Goal: Find specific page/section: Find specific page/section

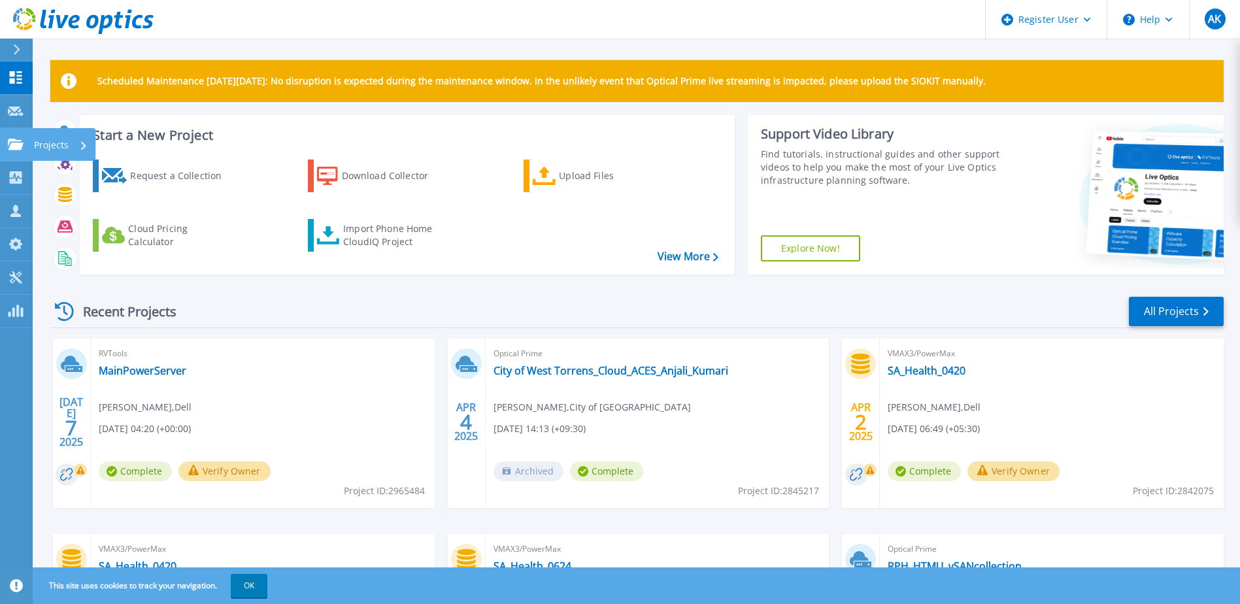
click at [20, 131] on link "Projects Projects" at bounding box center [16, 144] width 33 height 33
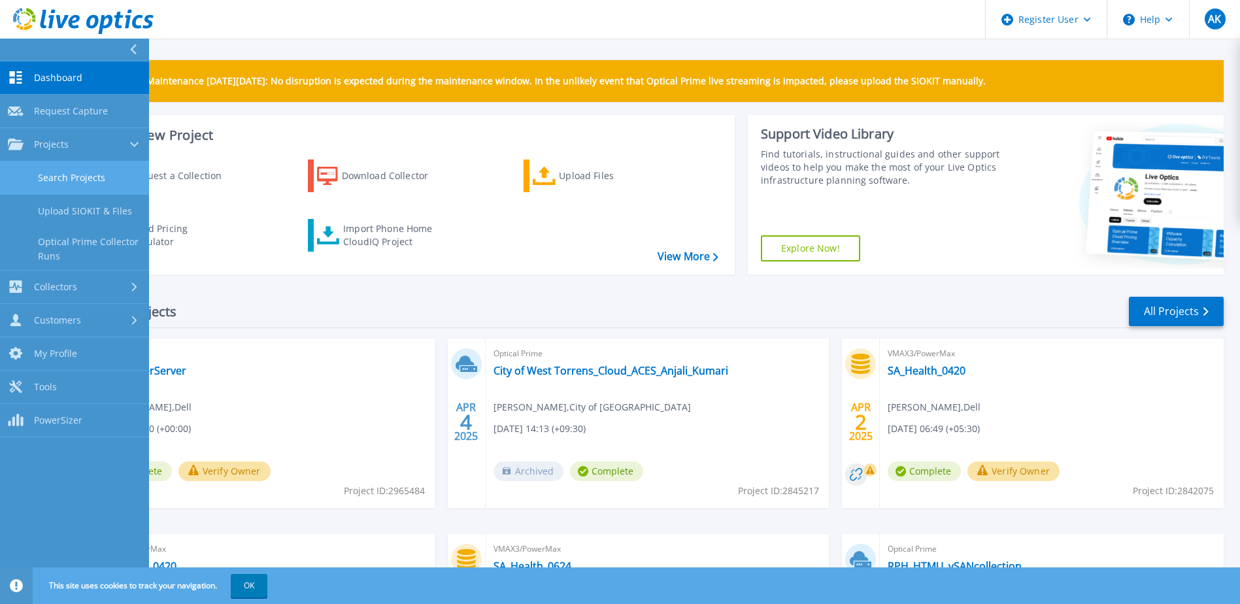
click at [74, 169] on link "Search Projects" at bounding box center [74, 177] width 149 height 33
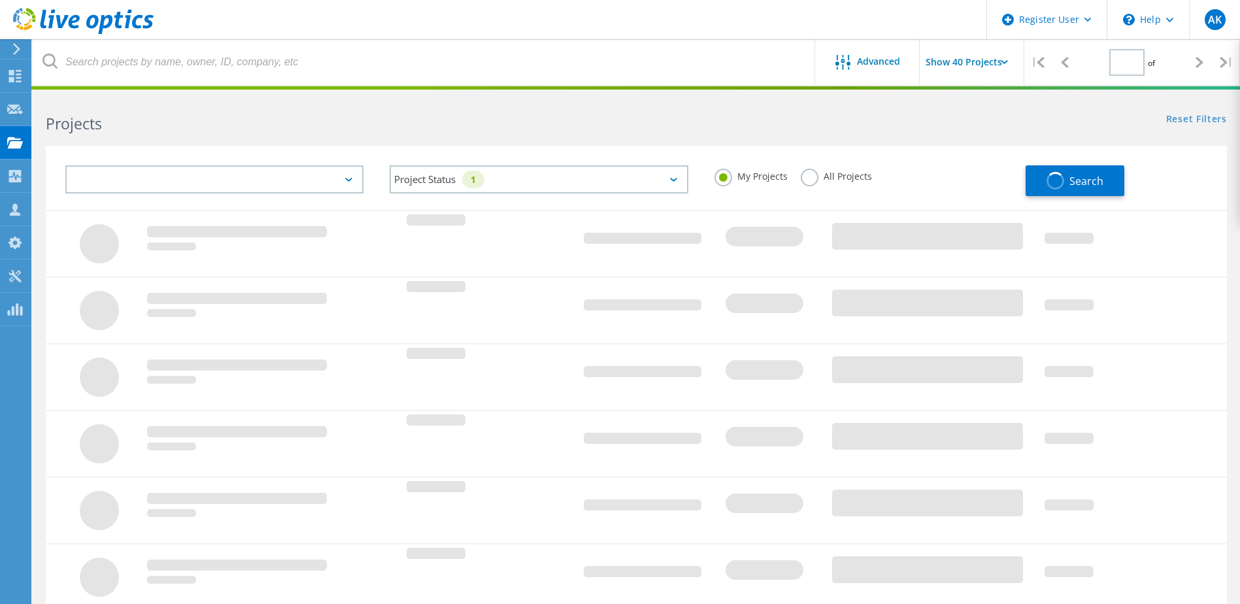
type input "1"
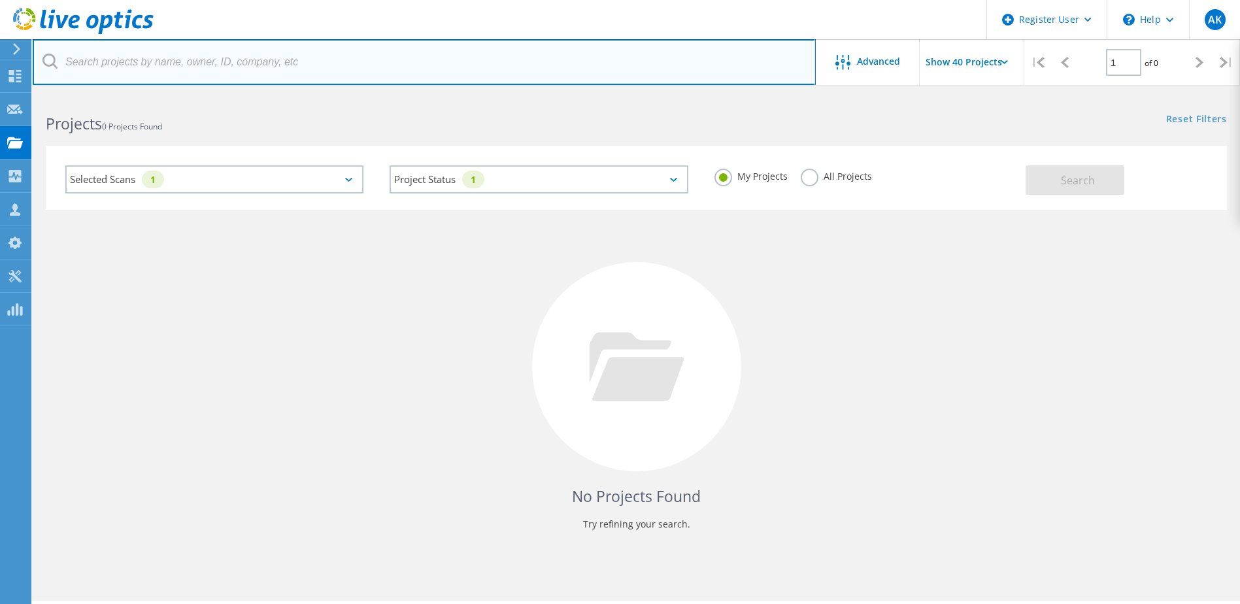
click at [163, 59] on input "text" at bounding box center [424, 62] width 783 height 46
paste input "3056566"
type input "3056566"
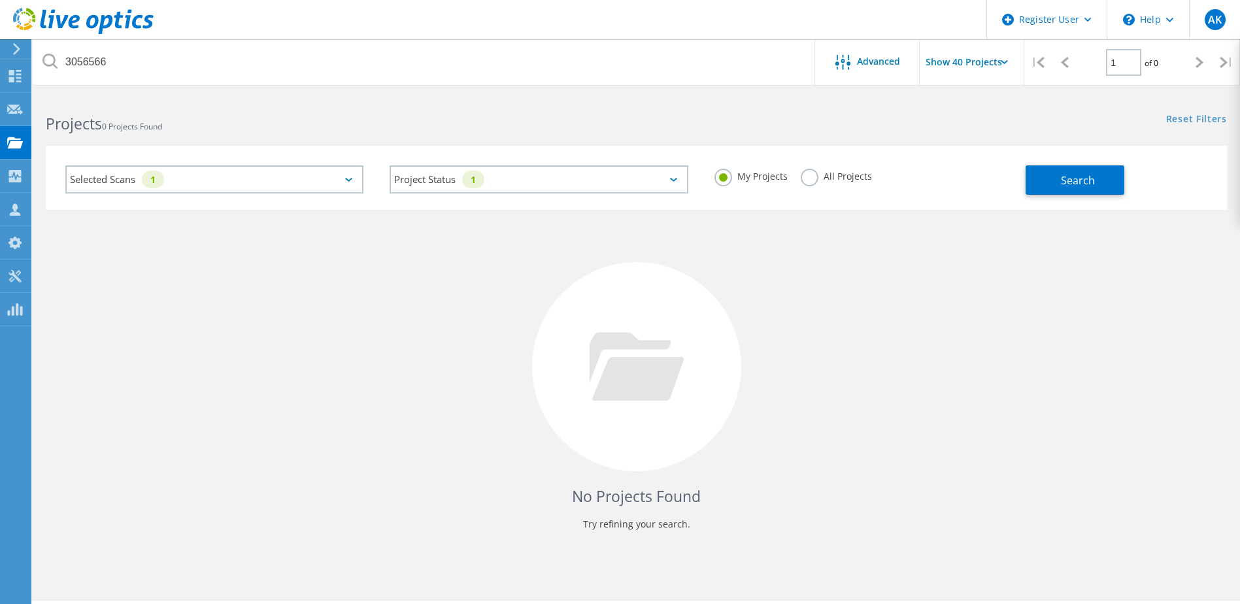
click at [809, 178] on label "All Projects" at bounding box center [835, 175] width 71 height 12
click at [0, 0] on input "All Projects" at bounding box center [0, 0] width 0 height 0
click at [1077, 165] on button "Search" at bounding box center [1074, 179] width 99 height 29
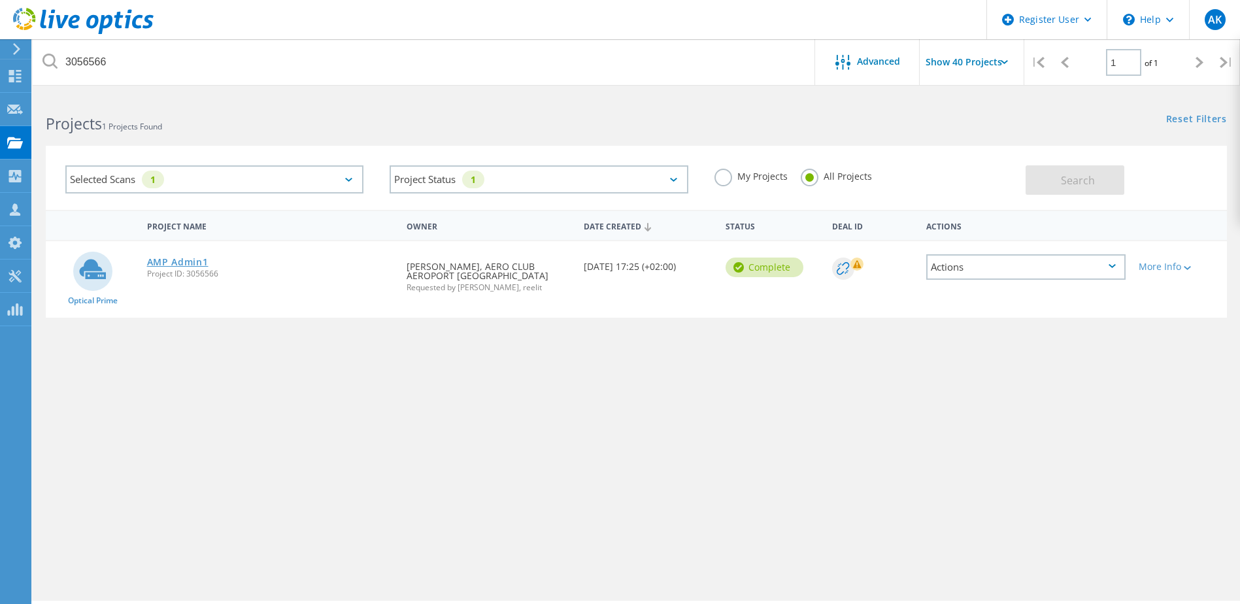
click at [159, 263] on link "AMP Admin1" at bounding box center [177, 261] width 61 height 9
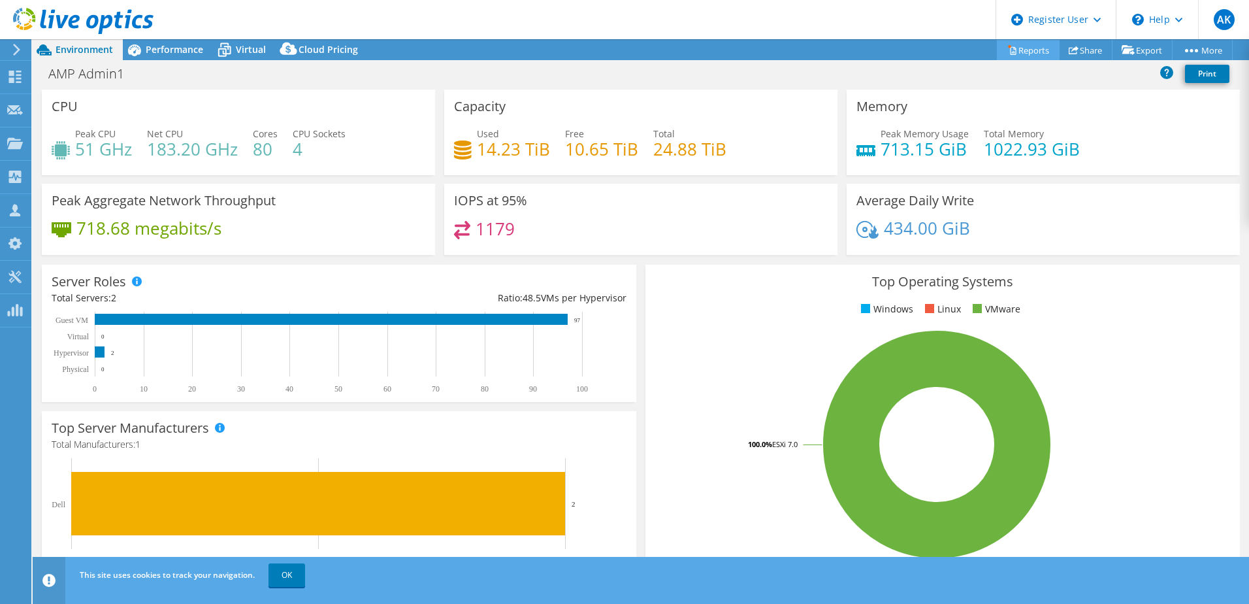
click at [1021, 54] on link "Reports" at bounding box center [1028, 50] width 63 height 20
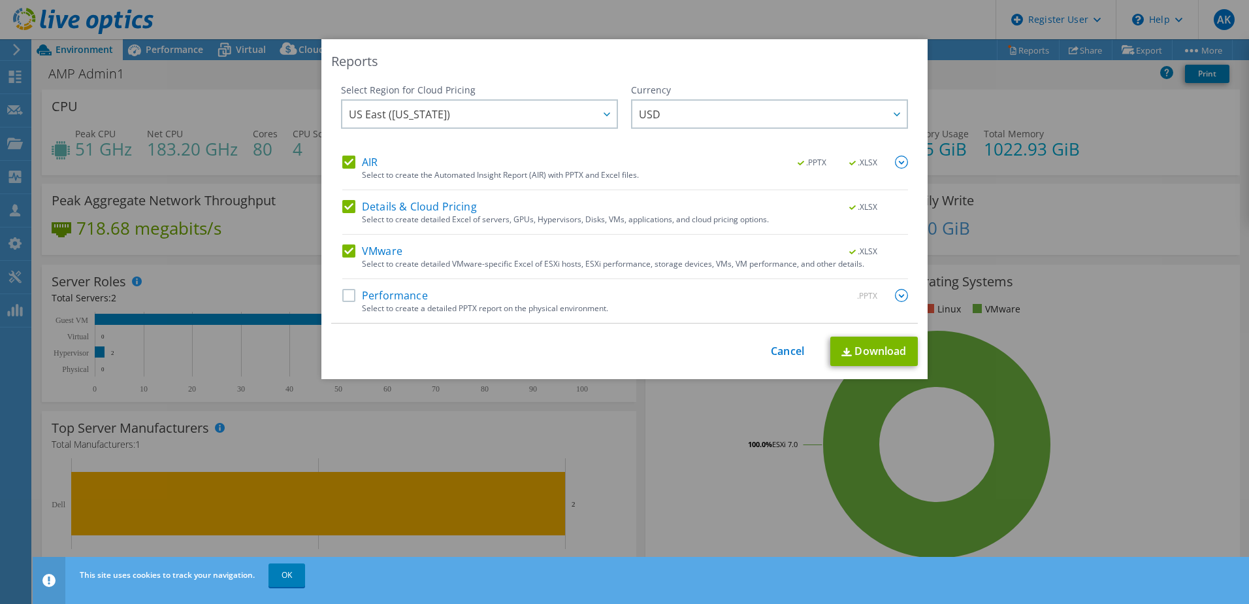
click at [342, 299] on label "Performance" at bounding box center [385, 295] width 86 height 13
click at [0, 0] on input "Performance" at bounding box center [0, 0] width 0 height 0
click at [865, 345] on link "Download" at bounding box center [875, 351] width 88 height 29
click at [785, 352] on link "Cancel" at bounding box center [787, 351] width 33 height 12
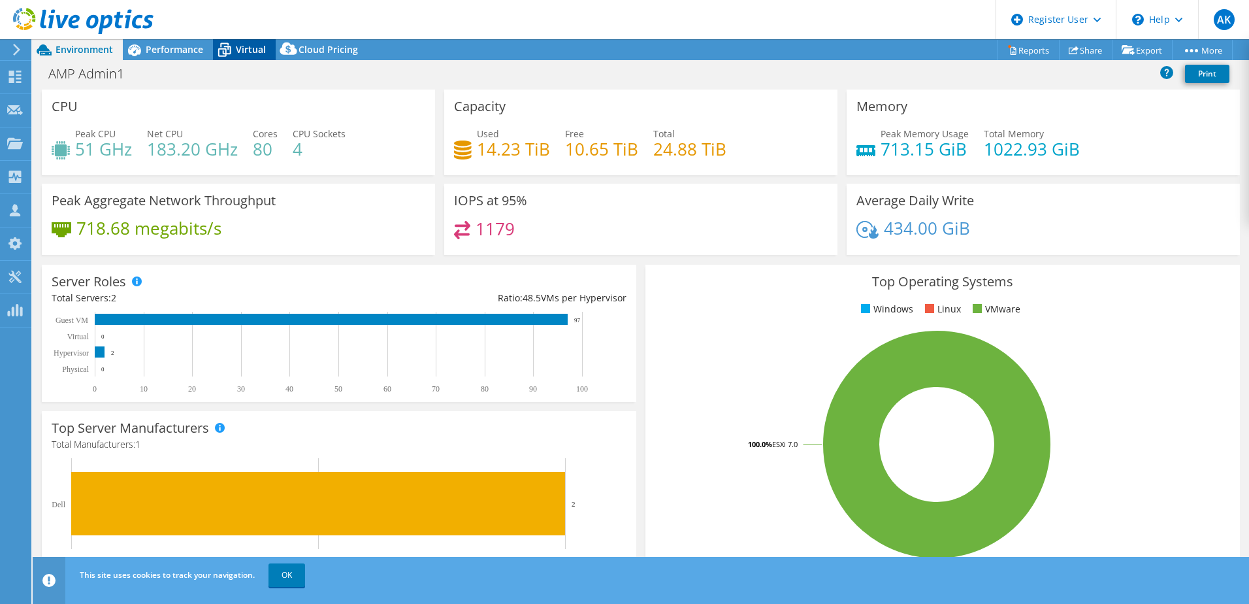
click at [251, 49] on span "Virtual" at bounding box center [251, 49] width 30 height 12
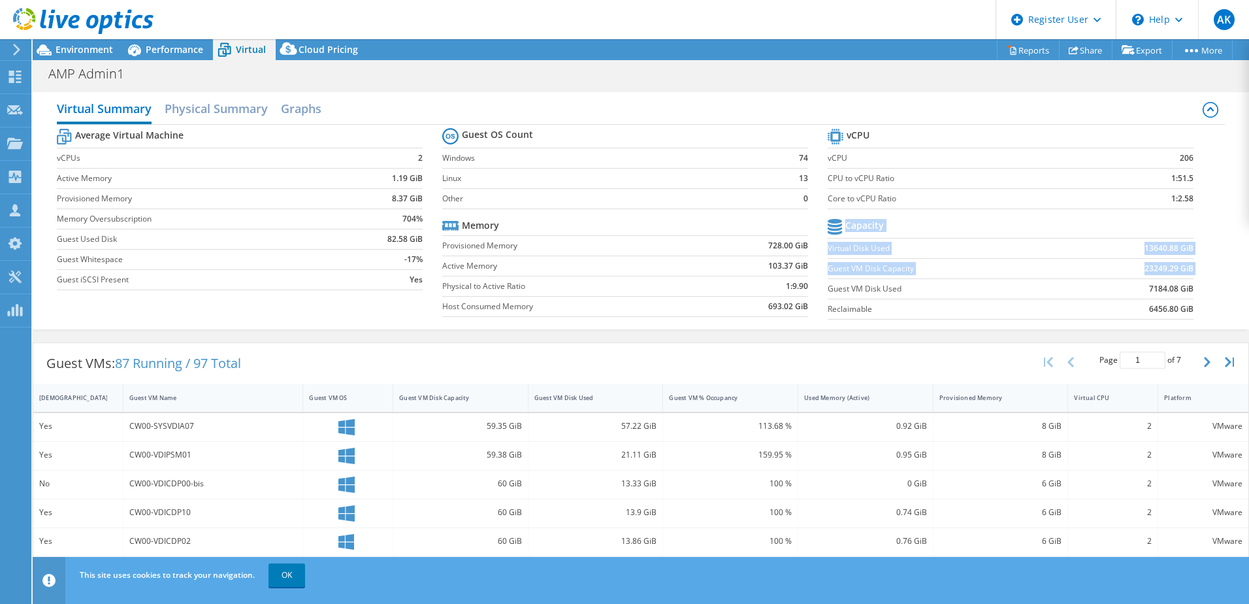
drag, startPoint x: 824, startPoint y: 291, endPoint x: 1185, endPoint y: 292, distance: 360.7
click at [1185, 292] on section "vCPU vCPU 206 CPU to vCPU Ratio 1:51.5 Core to vCPU Ratio 1:2.58 Capacity Virtu…" at bounding box center [1021, 225] width 386 height 201
drag, startPoint x: 1185, startPoint y: 292, endPoint x: 1174, endPoint y: 282, distance: 14.8
click at [1174, 282] on b "7184.08 GiB" at bounding box center [1171, 288] width 44 height 13
drag, startPoint x: 1134, startPoint y: 239, endPoint x: 1187, endPoint y: 247, distance: 53.5
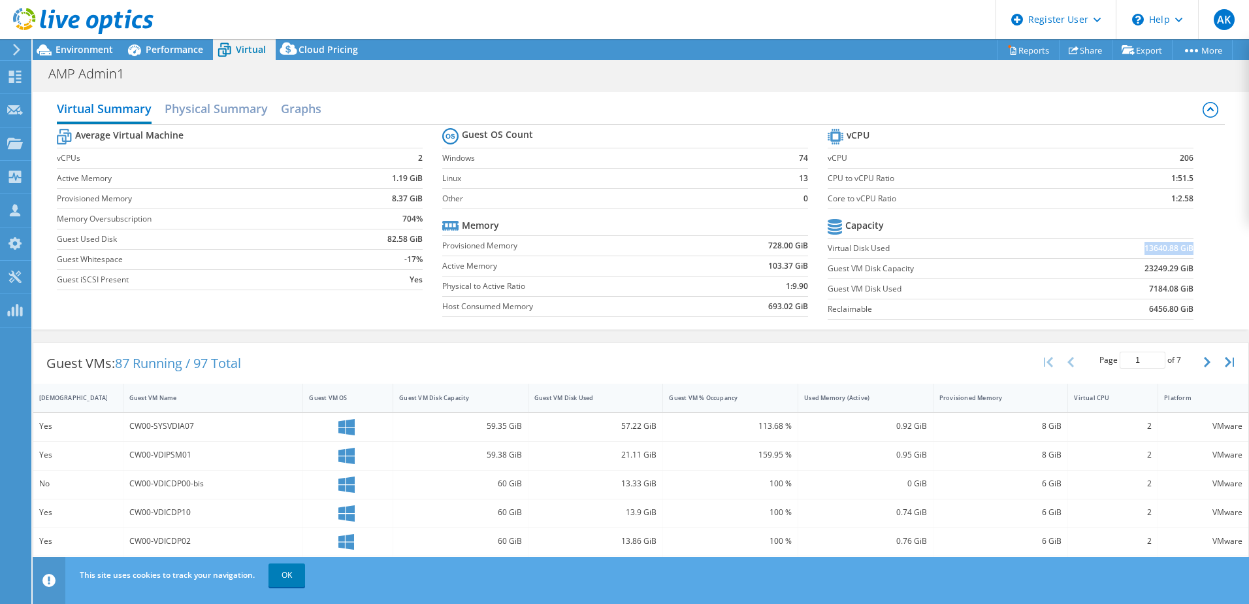
click at [1187, 247] on section "vCPU vCPU 206 CPU to vCPU Ratio 1:51.5 Core to vCPU Ratio 1:2.58 Capacity Virtu…" at bounding box center [1021, 225] width 386 height 201
drag, startPoint x: 1187, startPoint y: 247, endPoint x: 1174, endPoint y: 246, distance: 13.1
click at [1174, 246] on b "13640.88 GiB" at bounding box center [1169, 248] width 49 height 13
click at [88, 51] on span "Environment" at bounding box center [85, 49] width 58 height 12
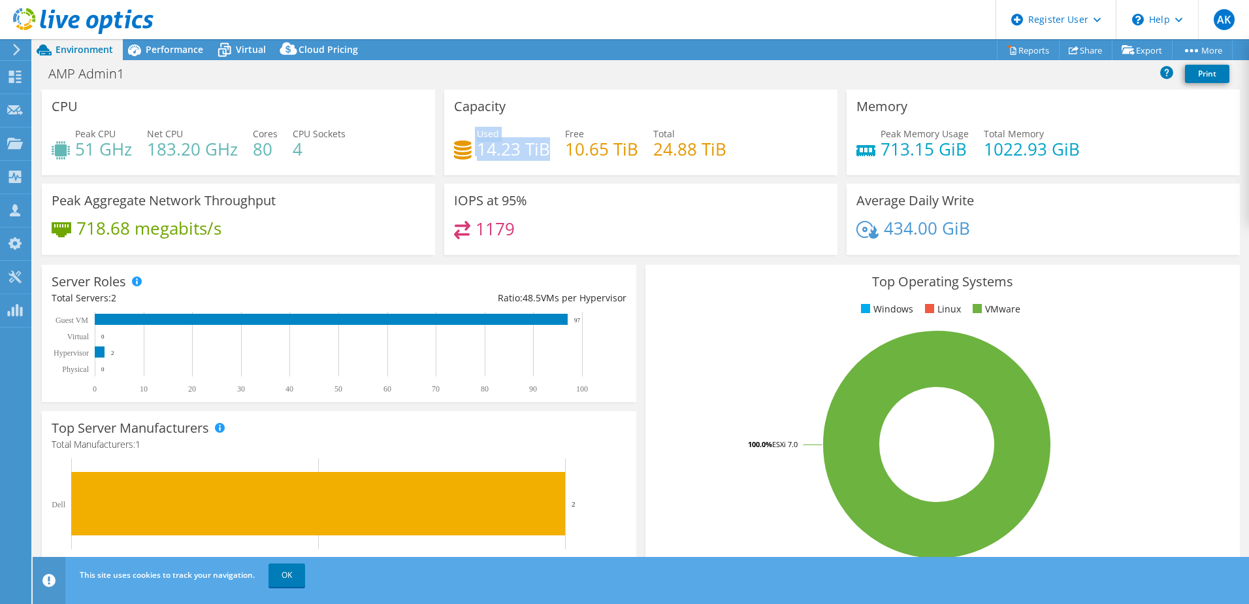
drag, startPoint x: 542, startPoint y: 146, endPoint x: 470, endPoint y: 153, distance: 71.5
click at [470, 153] on div "Used 14.23 TiB" at bounding box center [502, 141] width 96 height 29
click at [506, 156] on h4 "14.23 TiB" at bounding box center [513, 149] width 73 height 14
drag, startPoint x: 480, startPoint y: 150, endPoint x: 557, endPoint y: 161, distance: 77.9
click at [557, 161] on div "Used 14.23 TiB Free 10.65 TiB Total 24.88 TiB" at bounding box center [641, 148] width 374 height 42
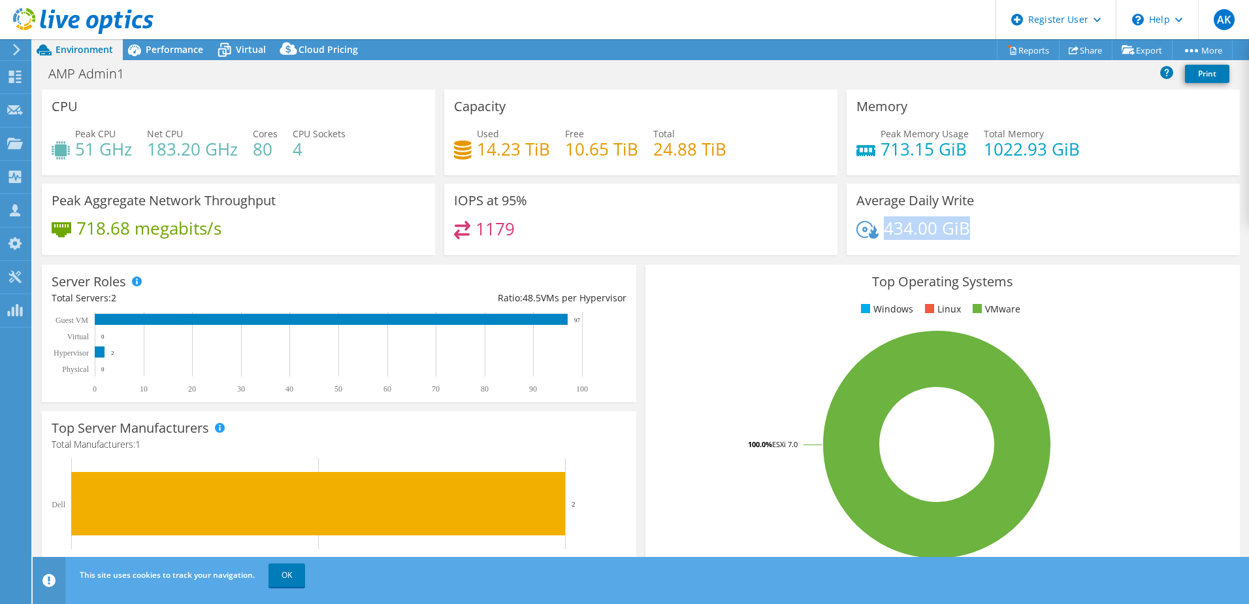
drag, startPoint x: 964, startPoint y: 240, endPoint x: 880, endPoint y: 227, distance: 85.4
click at [880, 227] on div "434.00 GiB" at bounding box center [1044, 234] width 374 height 27
click at [912, 234] on h4 "434.00 GiB" at bounding box center [927, 228] width 86 height 14
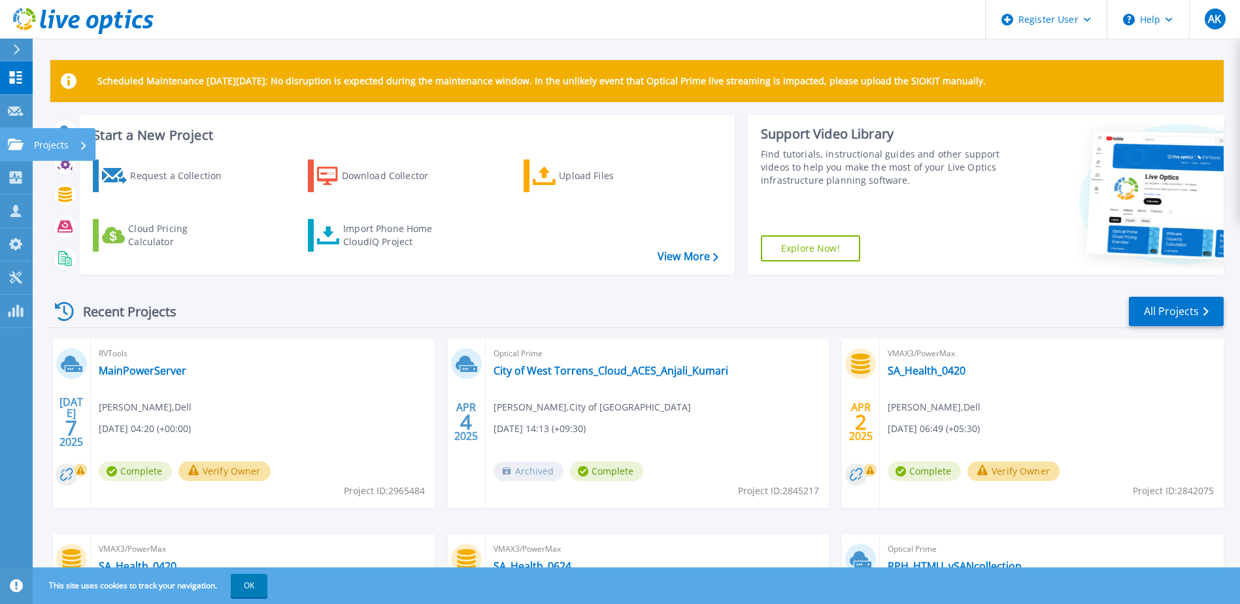
click at [15, 148] on icon at bounding box center [16, 144] width 16 height 11
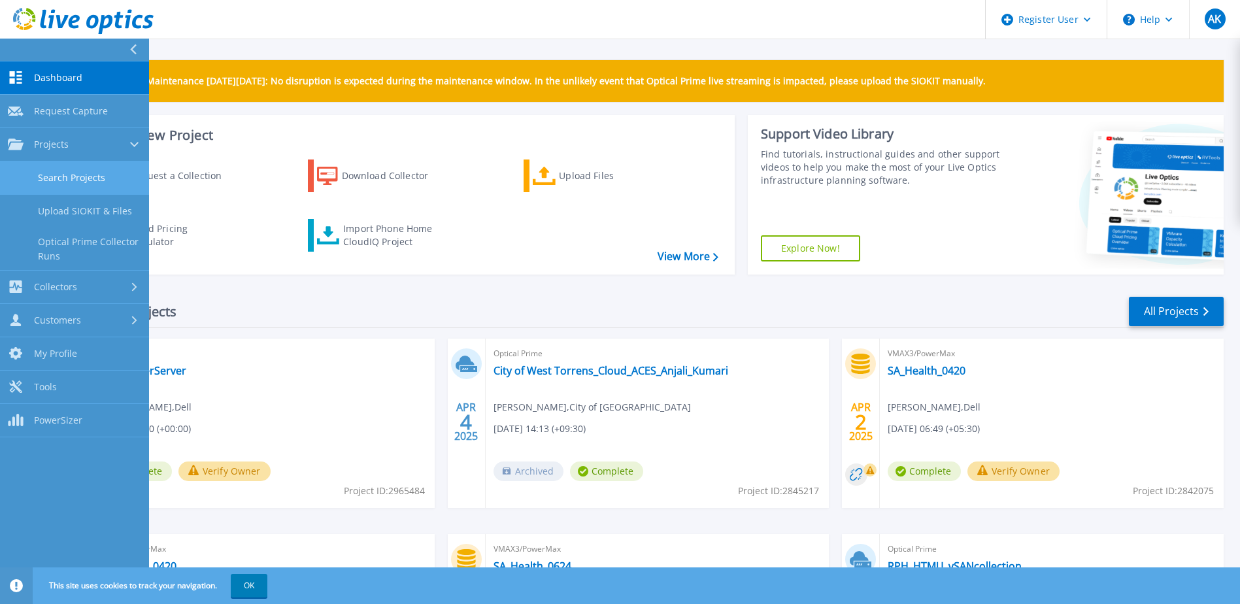
click at [74, 168] on link "Search Projects" at bounding box center [74, 177] width 149 height 33
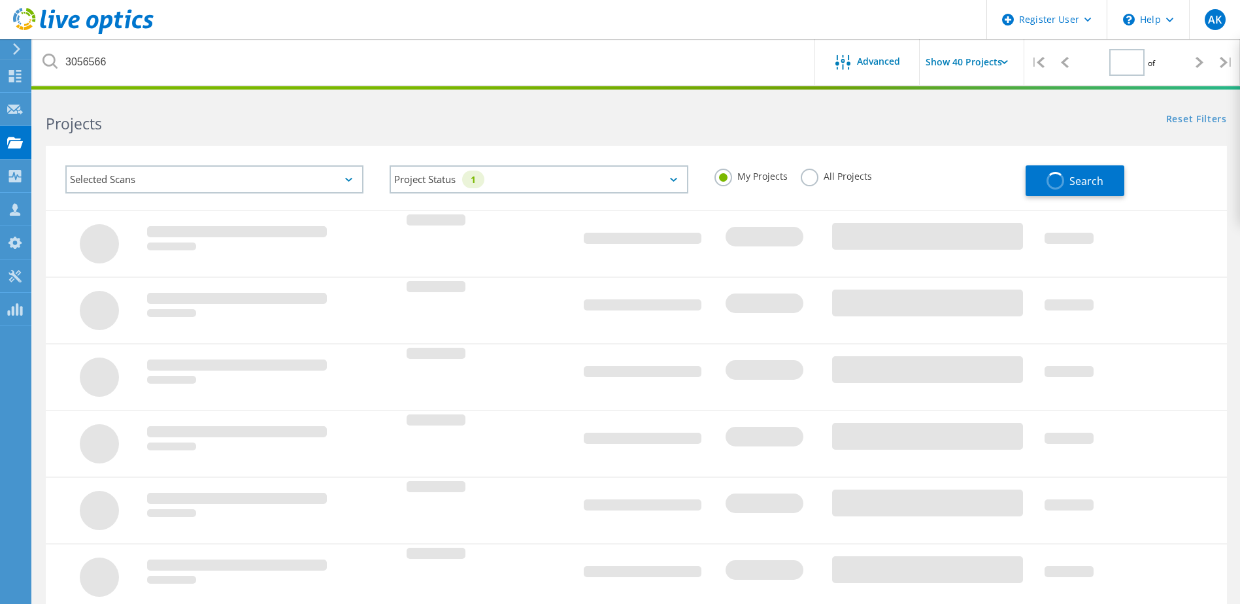
type input "1"
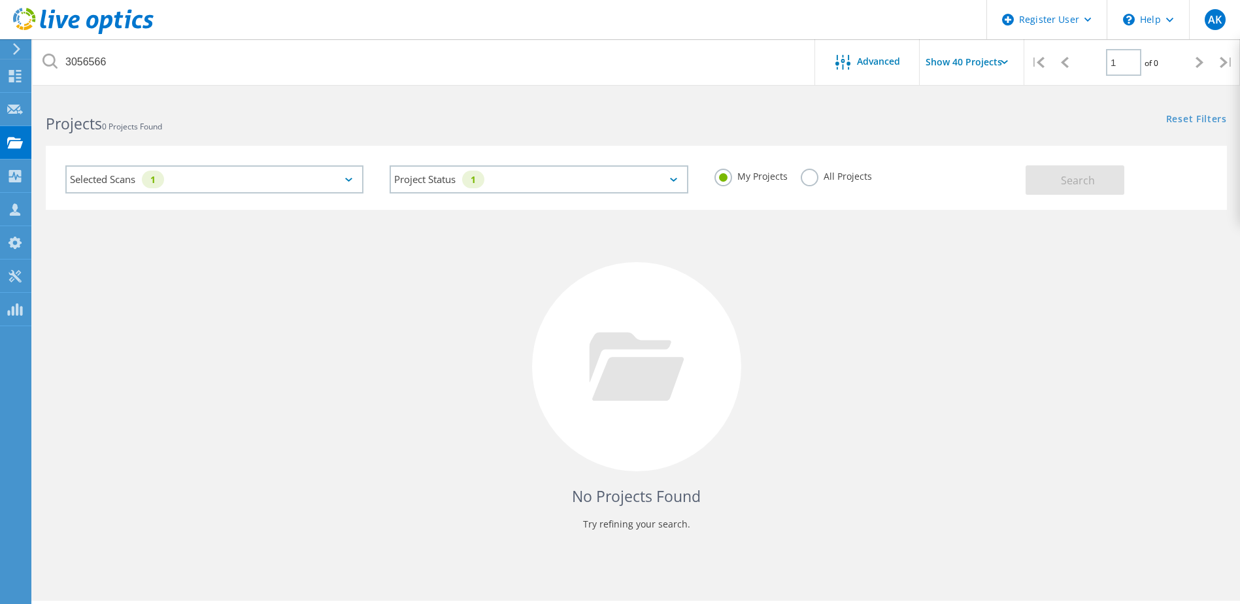
click at [815, 175] on label "All Projects" at bounding box center [835, 175] width 71 height 12
click at [0, 0] on input "All Projects" at bounding box center [0, 0] width 0 height 0
click at [1068, 180] on span "Search" at bounding box center [1078, 180] width 34 height 14
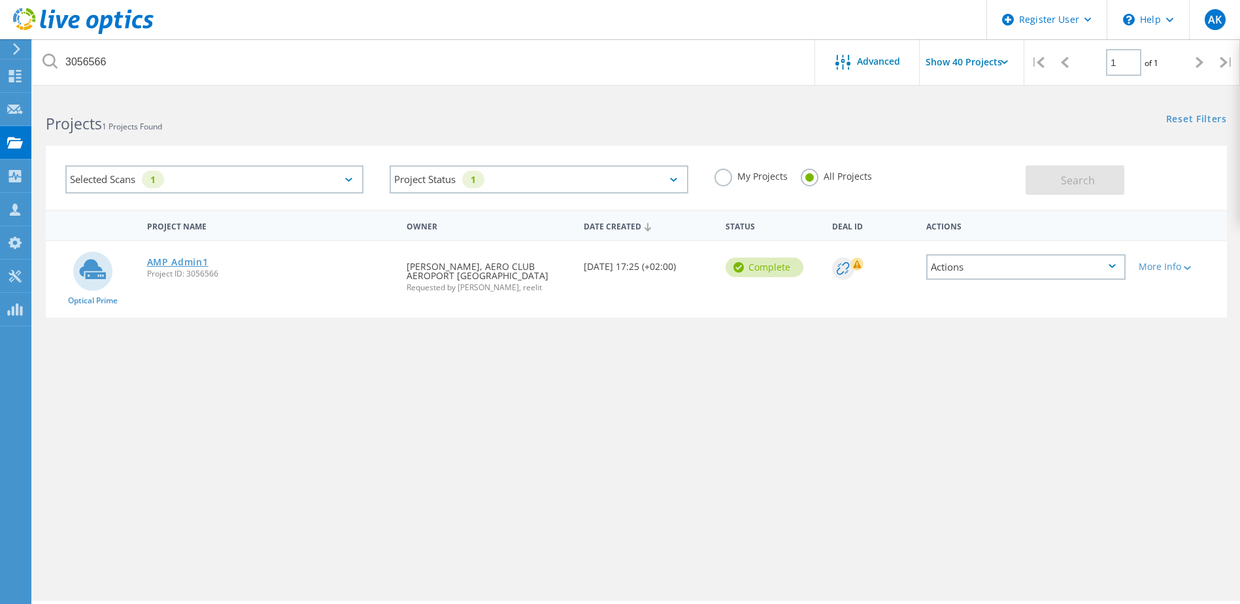
click at [193, 267] on link "AMP Admin1" at bounding box center [177, 261] width 61 height 9
